Goal: Find specific page/section: Find specific page/section

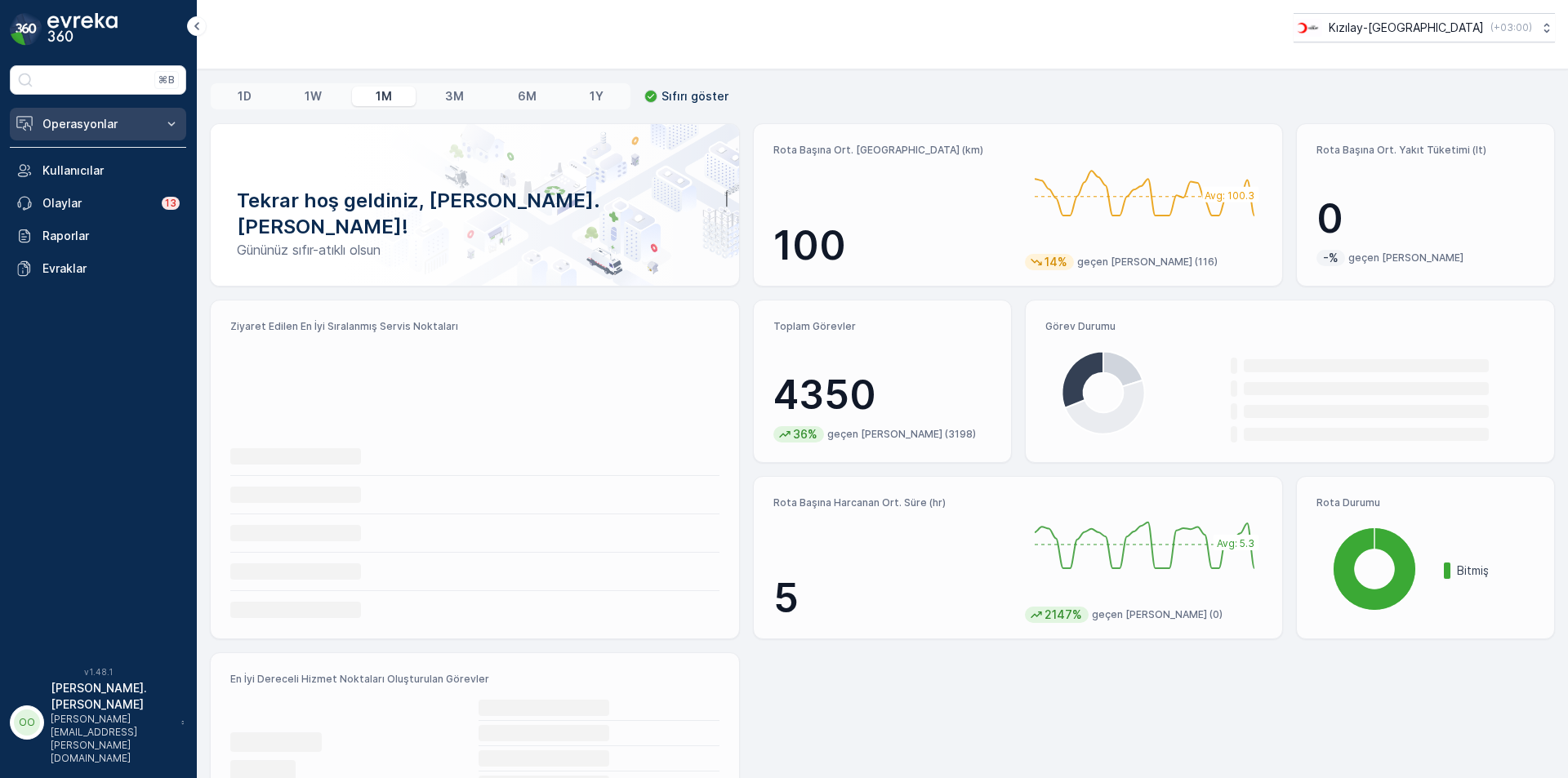
click at [94, 112] on button "Operasyonlar" at bounding box center [98, 124] width 177 height 33
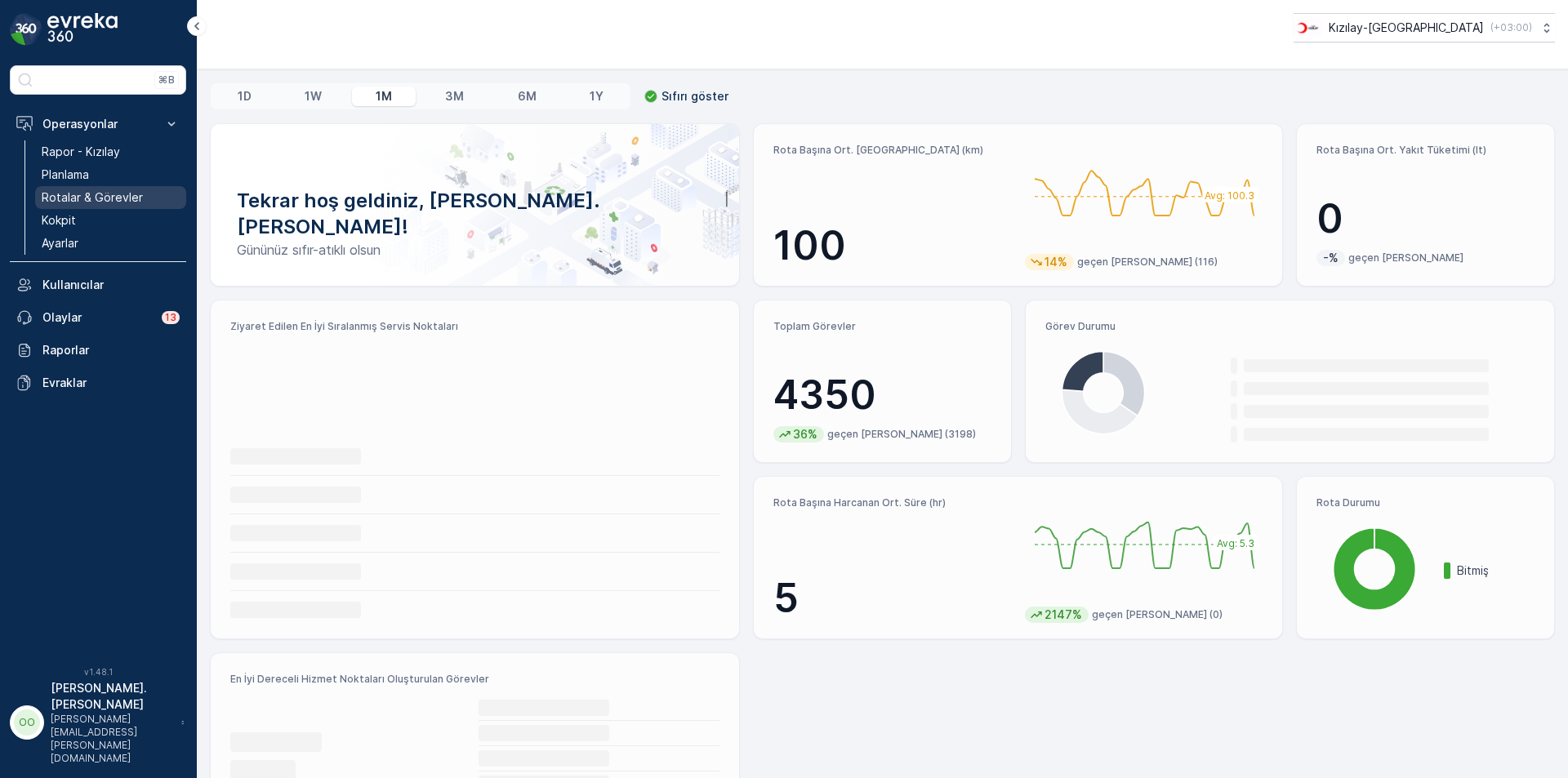
click at [93, 208] on link "Rotalar & Görevler" at bounding box center [111, 197] width 151 height 23
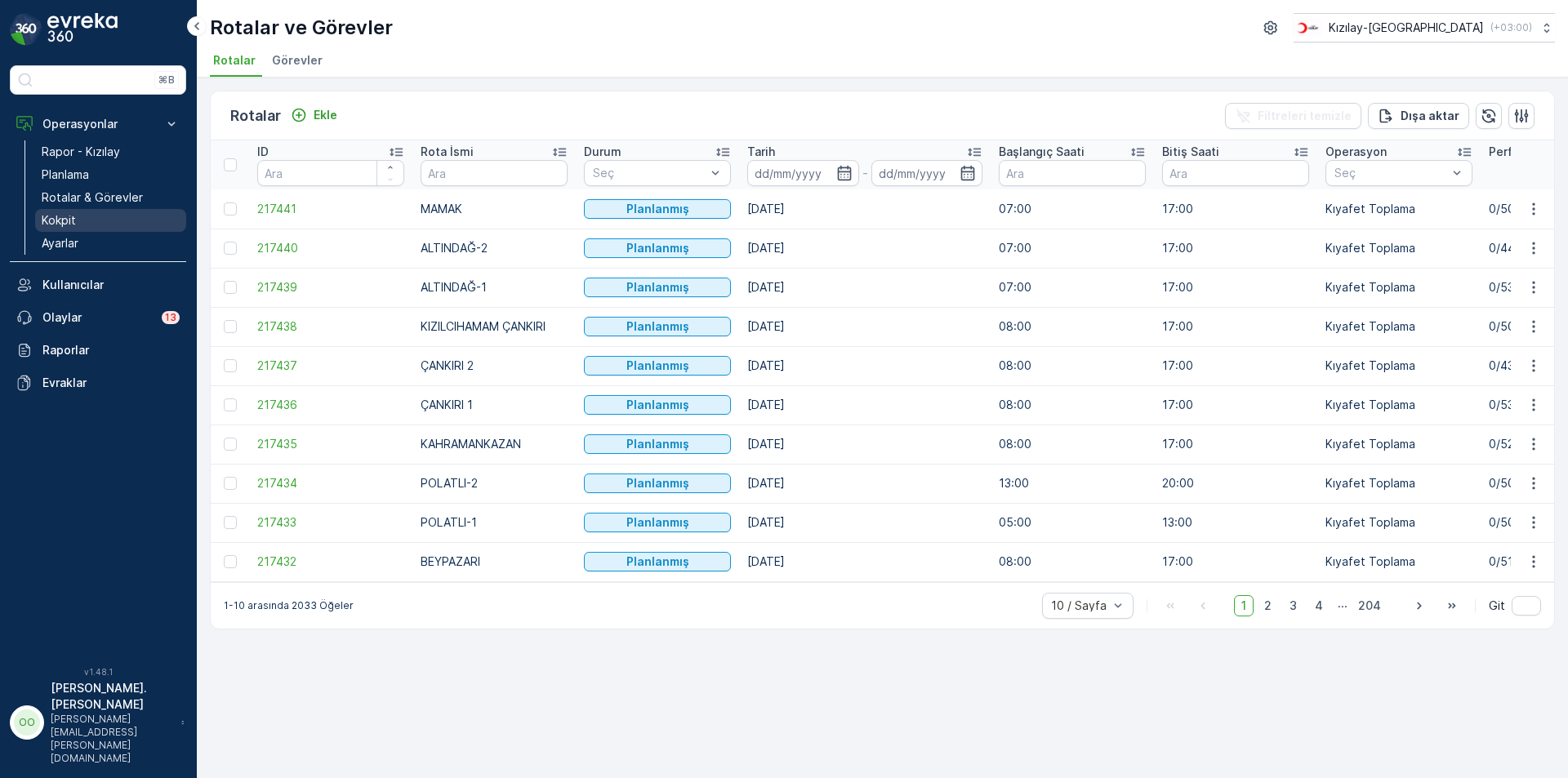
click at [91, 218] on link "Kokpit" at bounding box center [111, 220] width 151 height 23
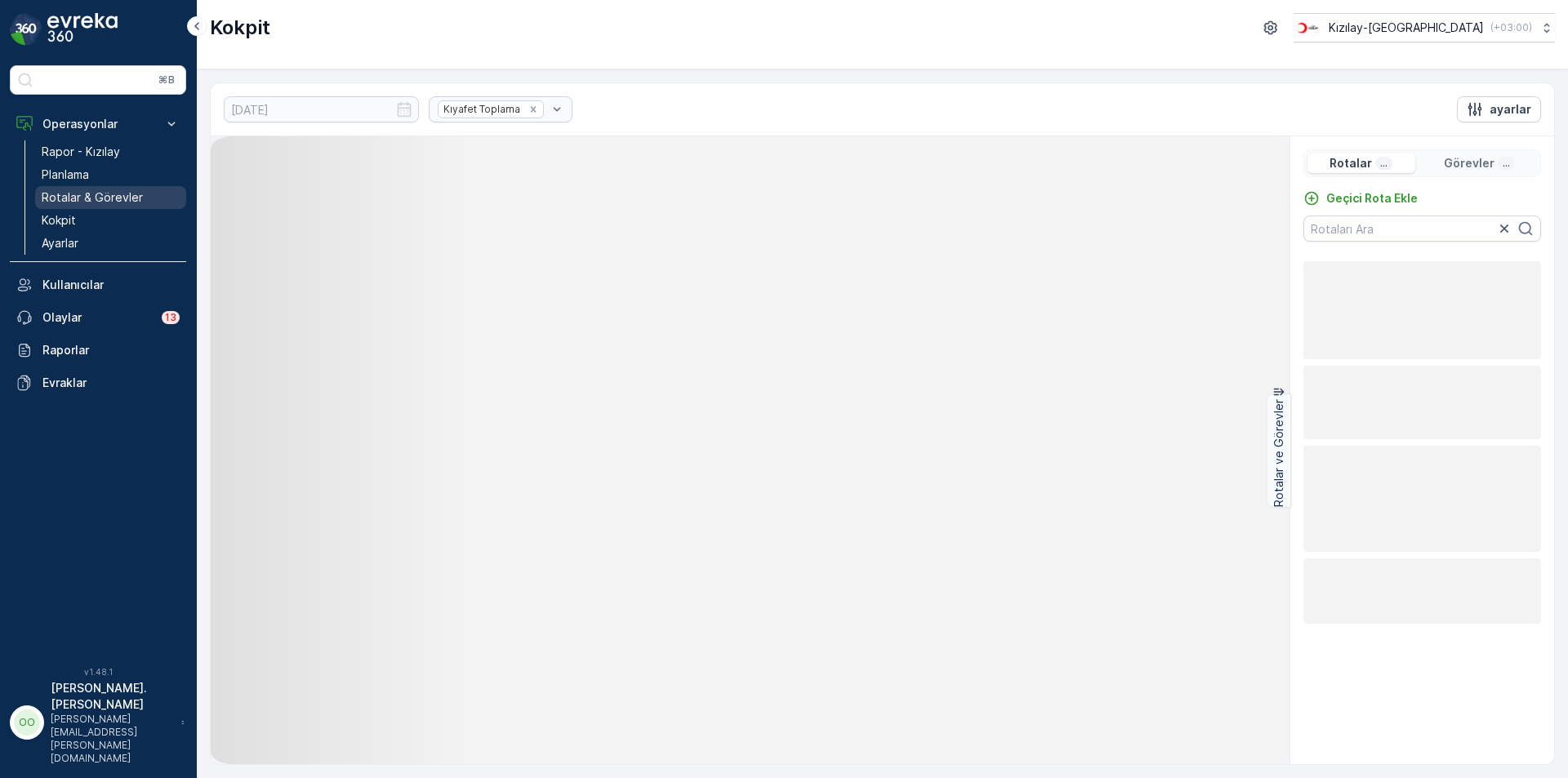
click at [131, 188] on link "Rotalar & Görevler" at bounding box center [111, 197] width 151 height 23
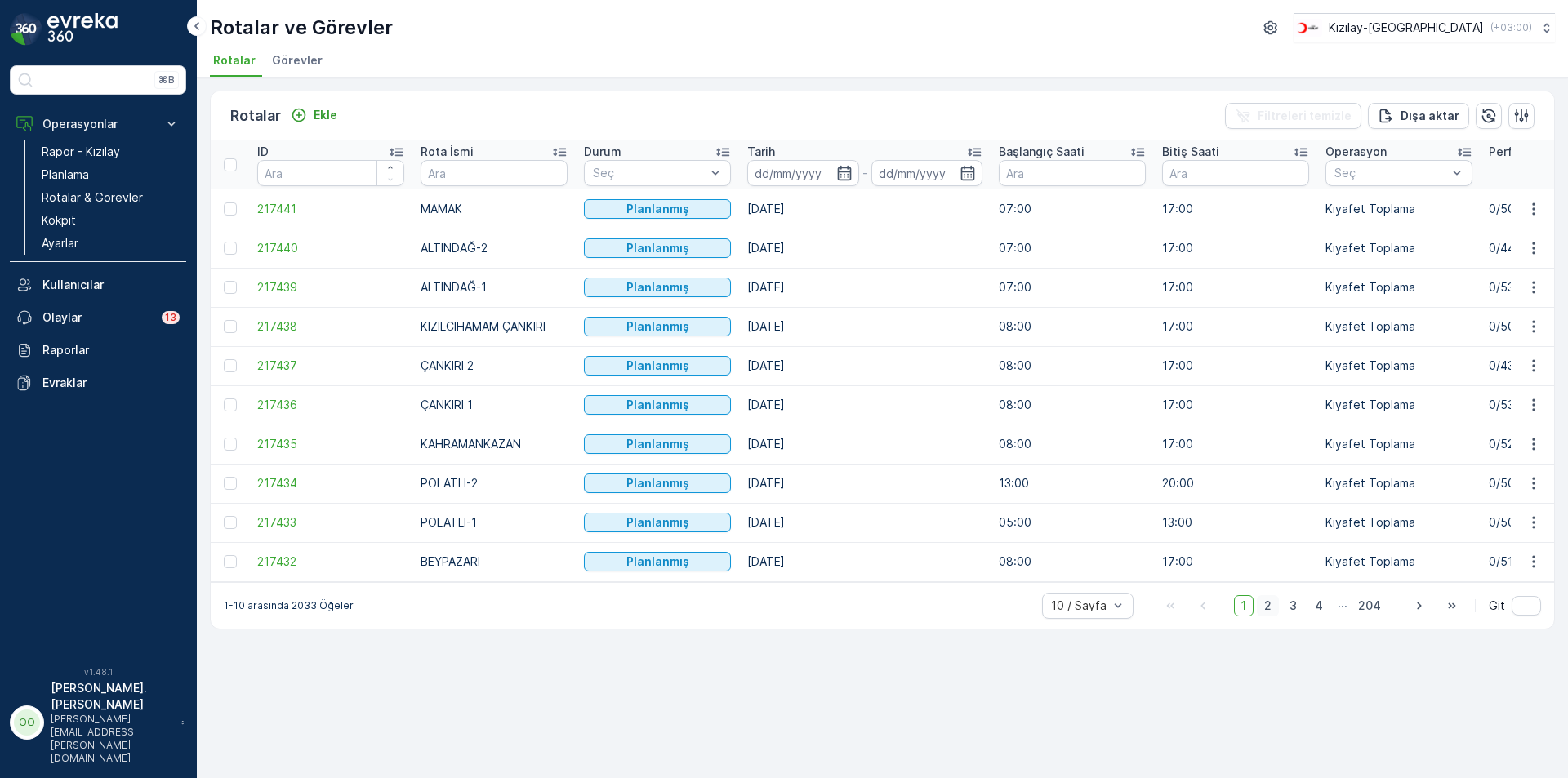
click at [1276, 606] on span "2" at bounding box center [1268, 606] width 22 height 21
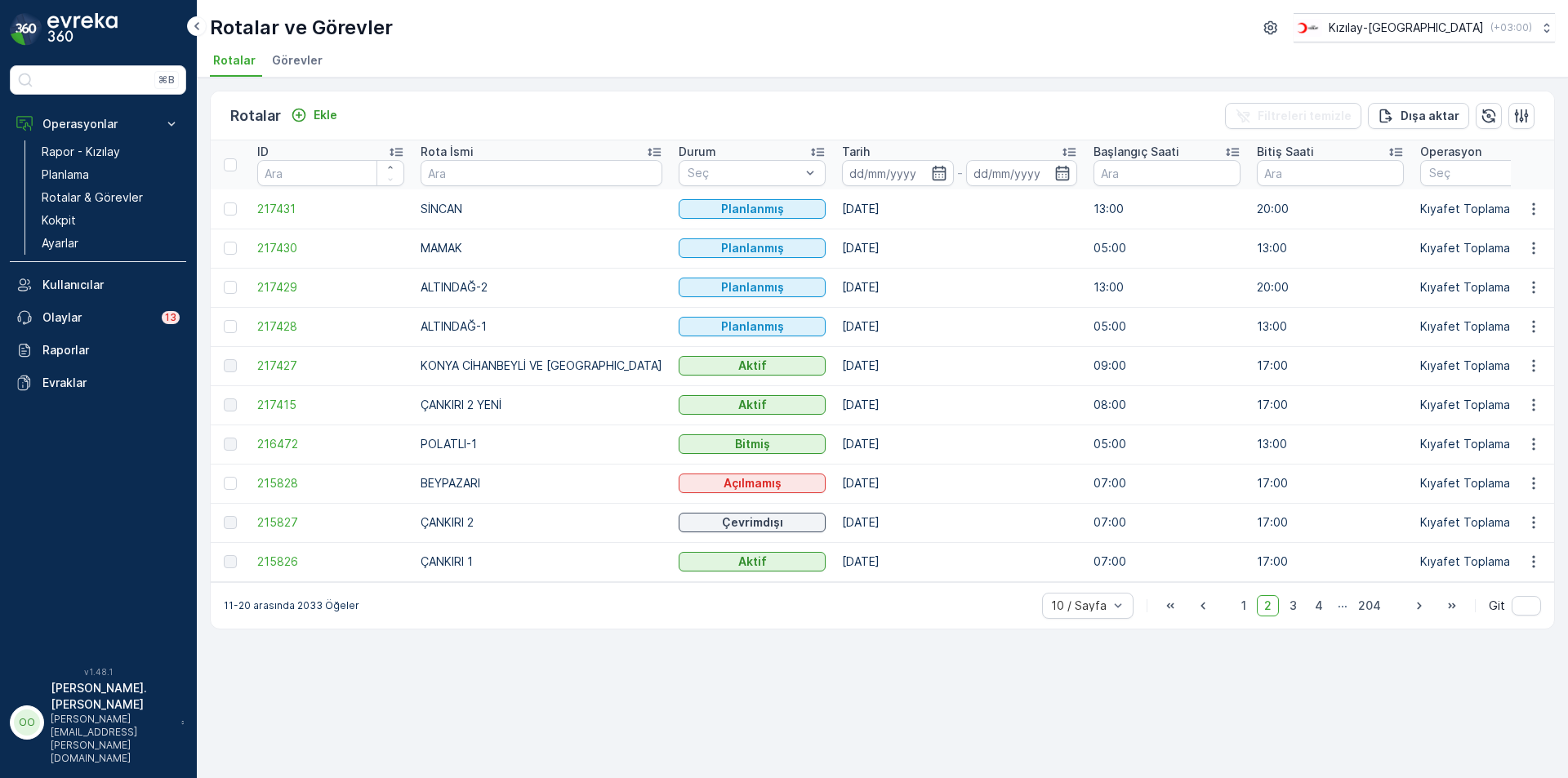
click at [565, 755] on div "Rotalar Ekle Filtreleri temizle [PERSON_NAME] ID Rota İsmi Durum Seç Tarih - Ba…" at bounding box center [882, 427] width 1372 height 701
